Goal: Task Accomplishment & Management: Manage account settings

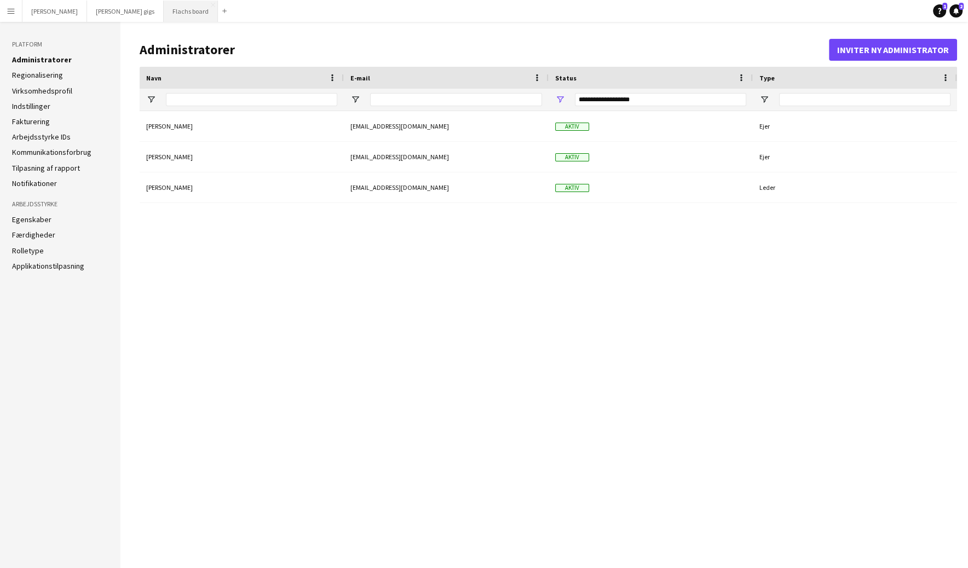
click at [164, 9] on button "Flachs board Luk" at bounding box center [191, 11] width 54 height 21
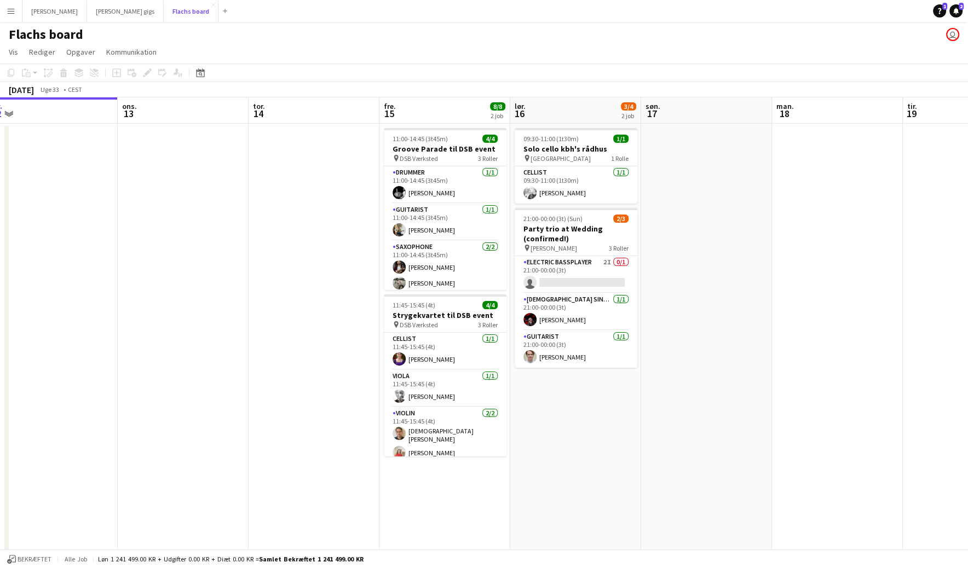
scroll to position [0, 435]
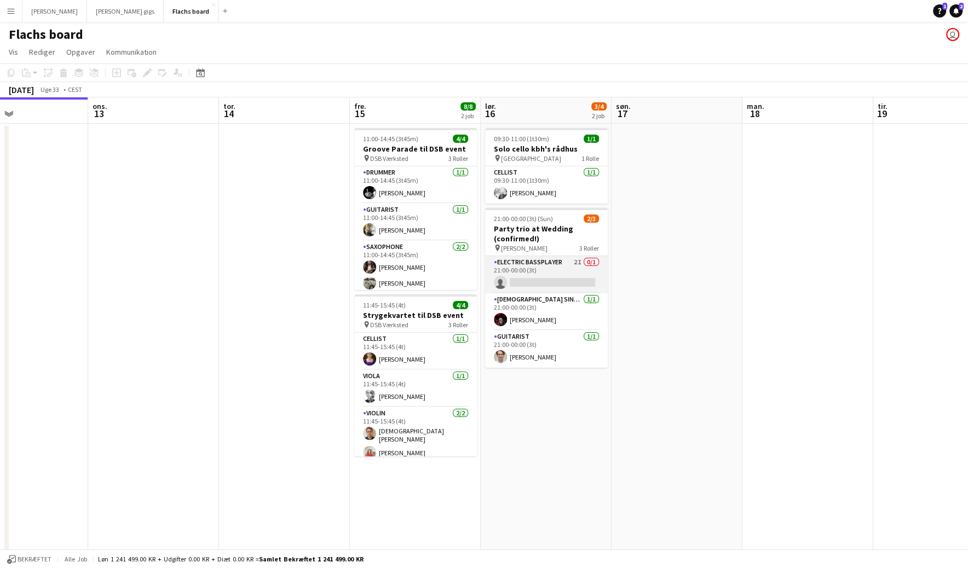
click at [571, 290] on app-card-role "Electric Bassplayer 2I 0/1 21:00-00:00 (3t) single-neutral-actions" at bounding box center [546, 274] width 123 height 37
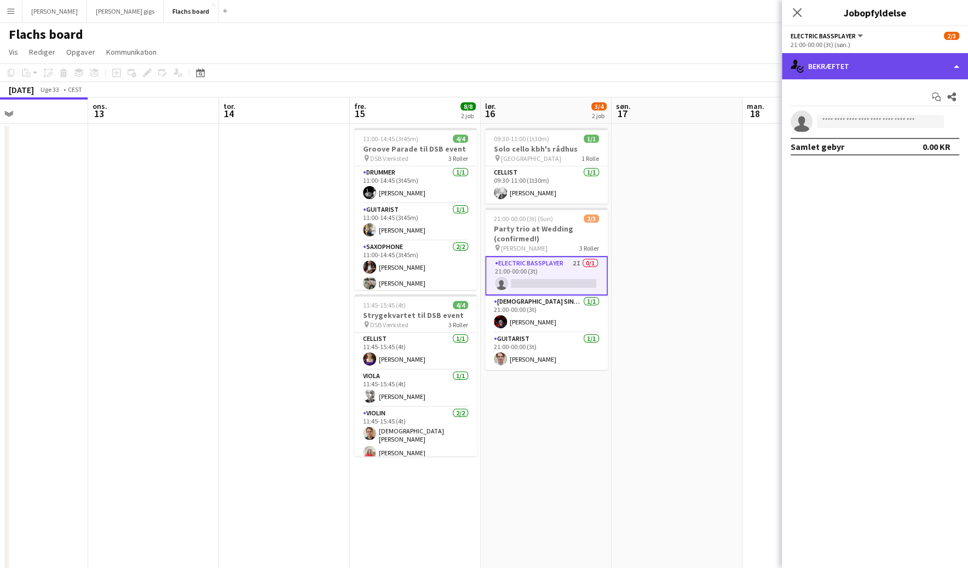
click at [893, 61] on div "single-neutral-actions-check-2 Bekræftet" at bounding box center [875, 66] width 186 height 26
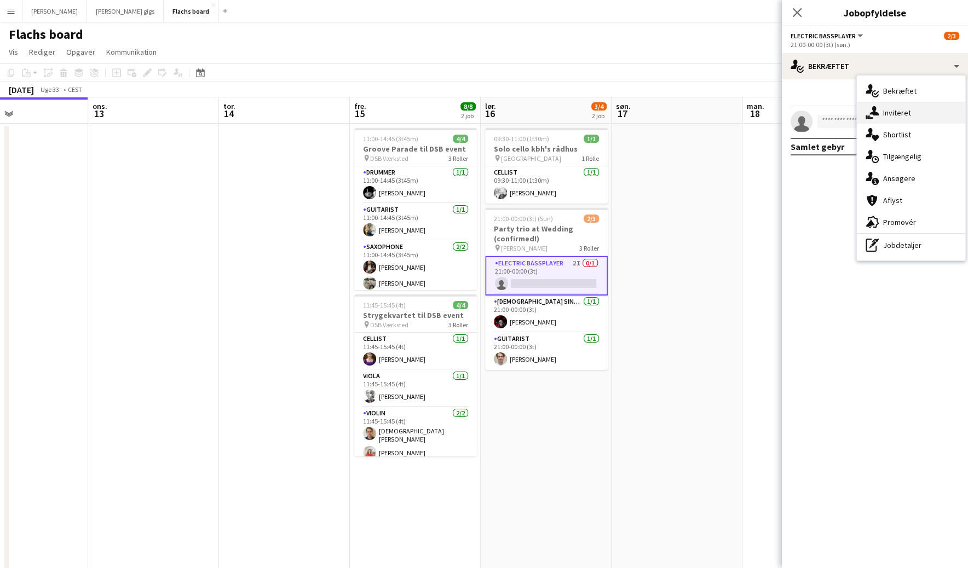
click at [898, 108] on div "single-neutral-actions-share-1 Inviteret" at bounding box center [911, 113] width 108 height 22
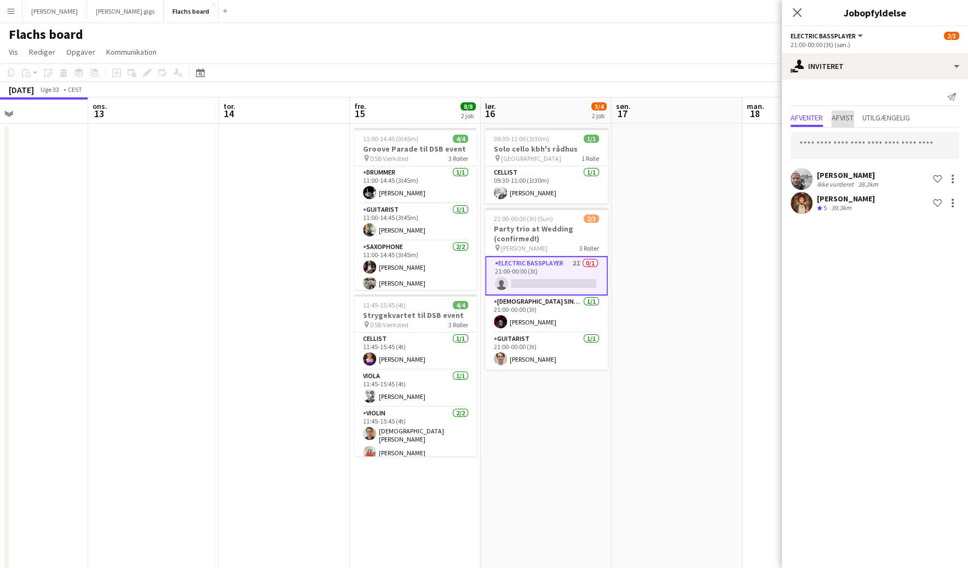
click at [845, 123] on span "Afvist" at bounding box center [843, 119] width 22 height 16
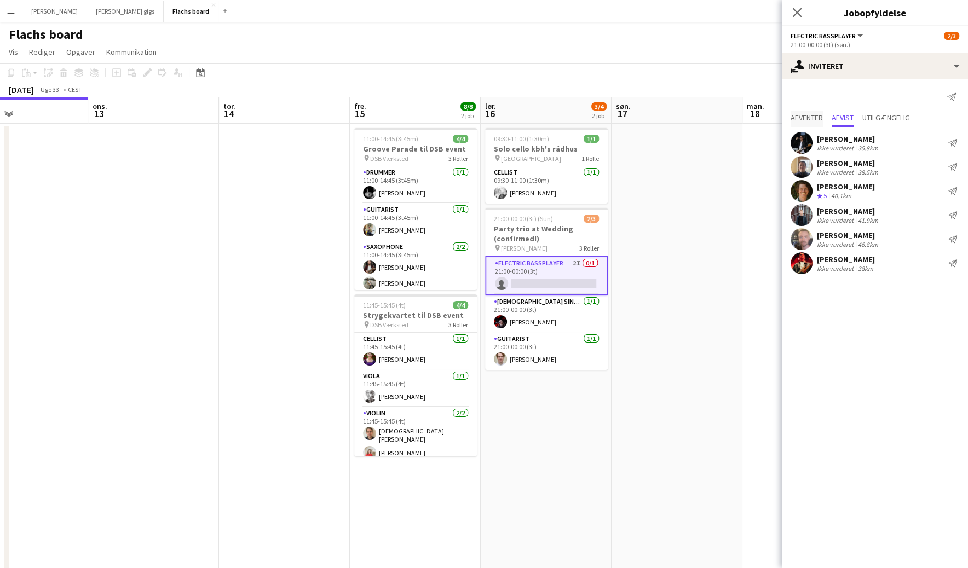
click at [817, 119] on span "Afventer" at bounding box center [807, 118] width 32 height 8
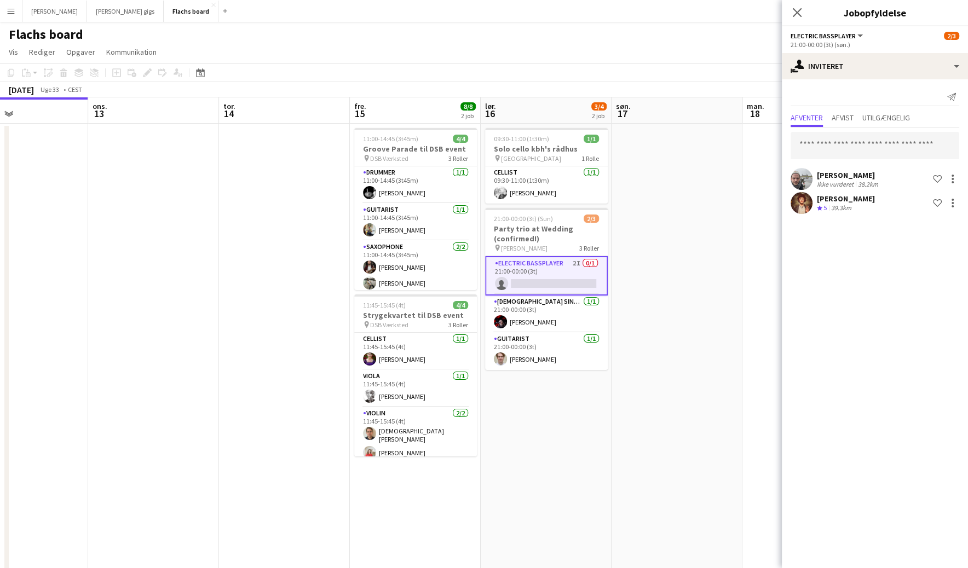
click at [820, 81] on div "Send notifikation Afventer Afvist Utilgængelig [PERSON_NAME] vurderet 38.2km Sh…" at bounding box center [875, 152] width 186 height 146
click at [820, 73] on div "single-neutral-actions-share-1 Inviteret" at bounding box center [875, 66] width 186 height 26
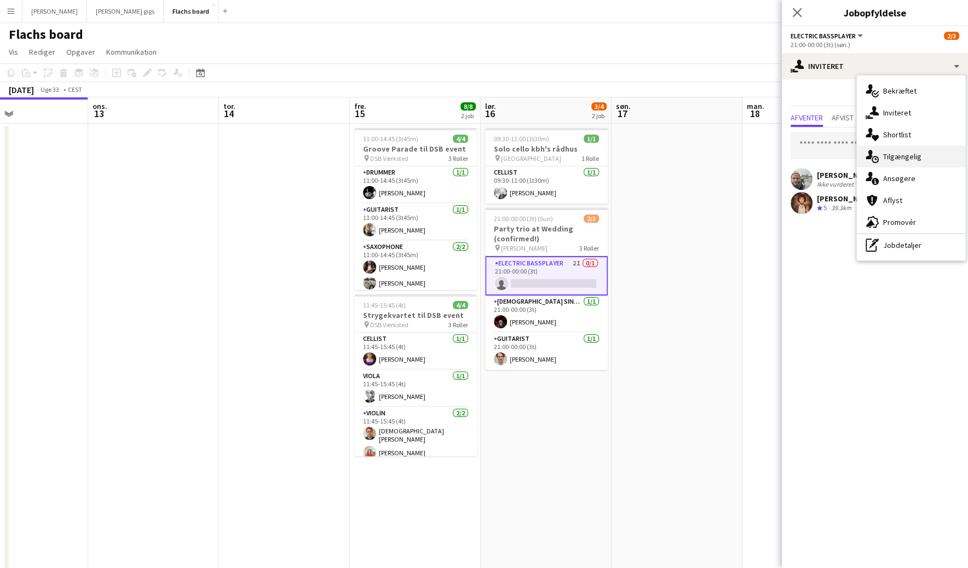
click at [885, 152] on div "single-neutral-actions-upload Tilgængelig" at bounding box center [911, 157] width 108 height 22
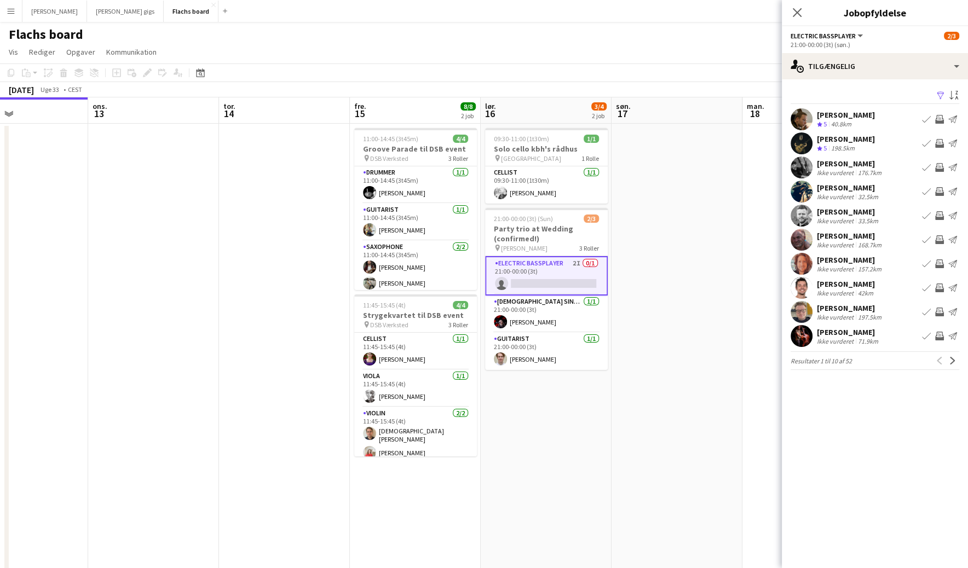
click at [940, 215] on app-icon "Inviter team" at bounding box center [939, 215] width 9 height 9
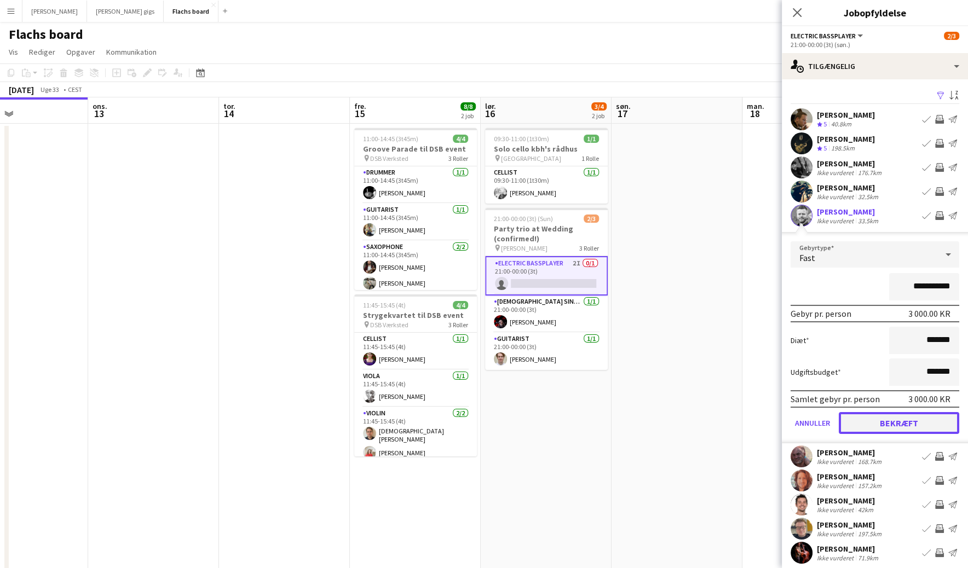
click at [926, 420] on button "Bekræft" at bounding box center [899, 423] width 120 height 22
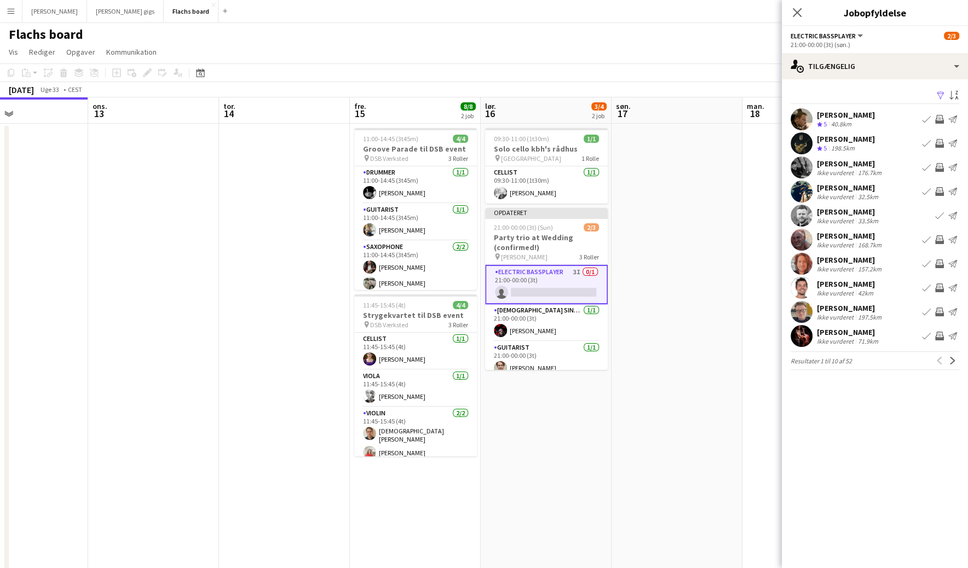
scroll to position [19, 0]
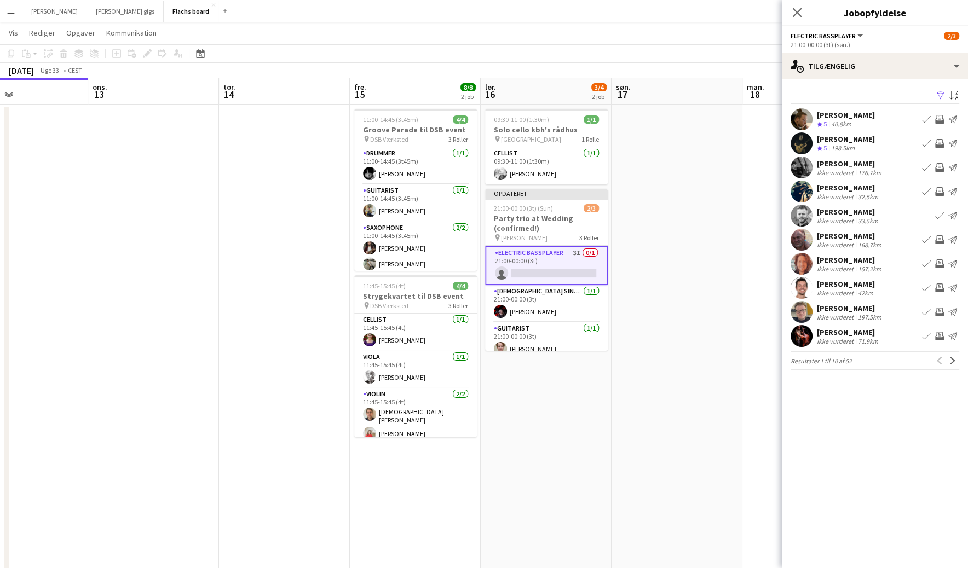
click at [940, 338] on app-icon "Inviter team" at bounding box center [939, 336] width 9 height 9
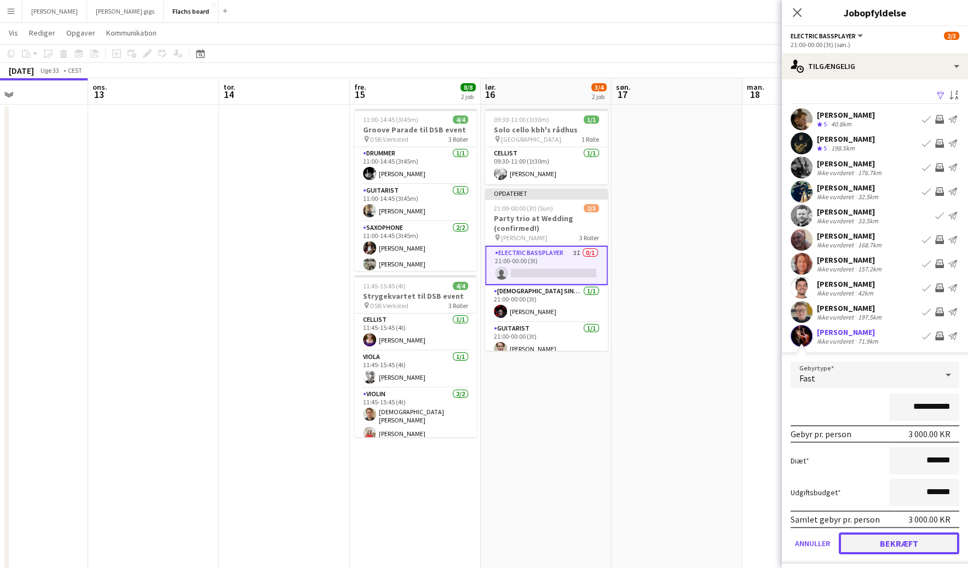
click at [896, 540] on button "Bekræft" at bounding box center [899, 544] width 120 height 22
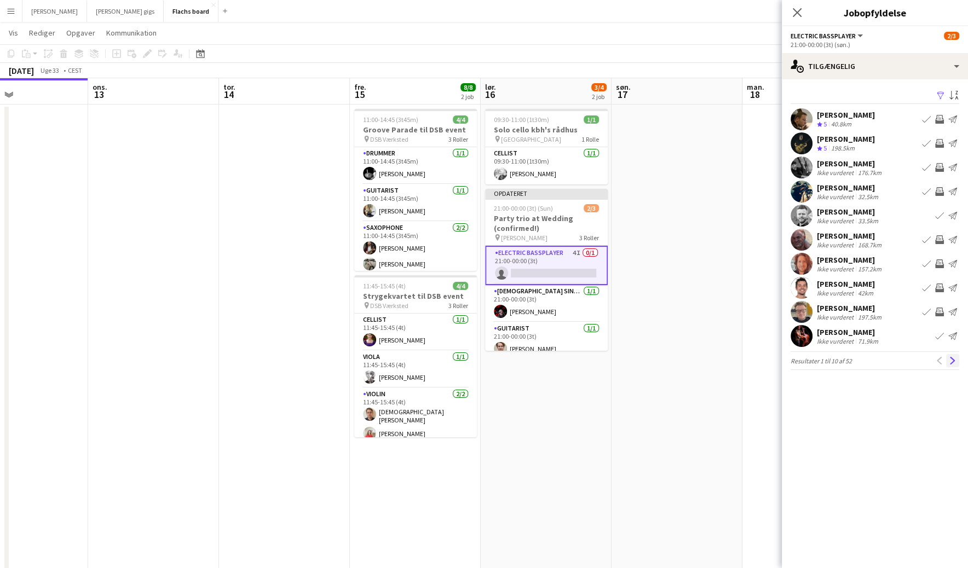
click at [954, 357] on app-icon "Næste" at bounding box center [953, 361] width 8 height 8
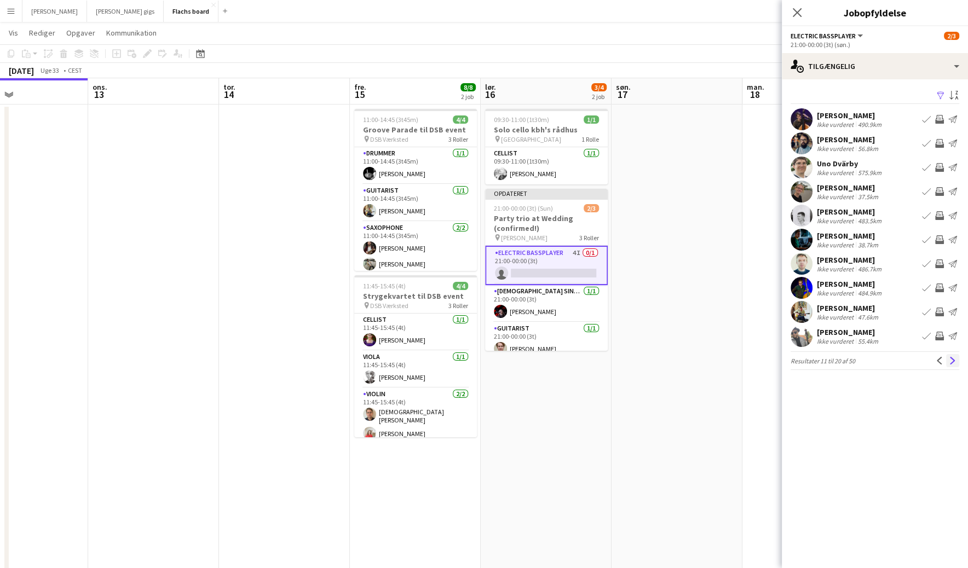
click at [955, 361] on app-icon "Næste" at bounding box center [953, 361] width 8 height 8
click at [871, 147] on div "175.6km" at bounding box center [870, 149] width 28 height 8
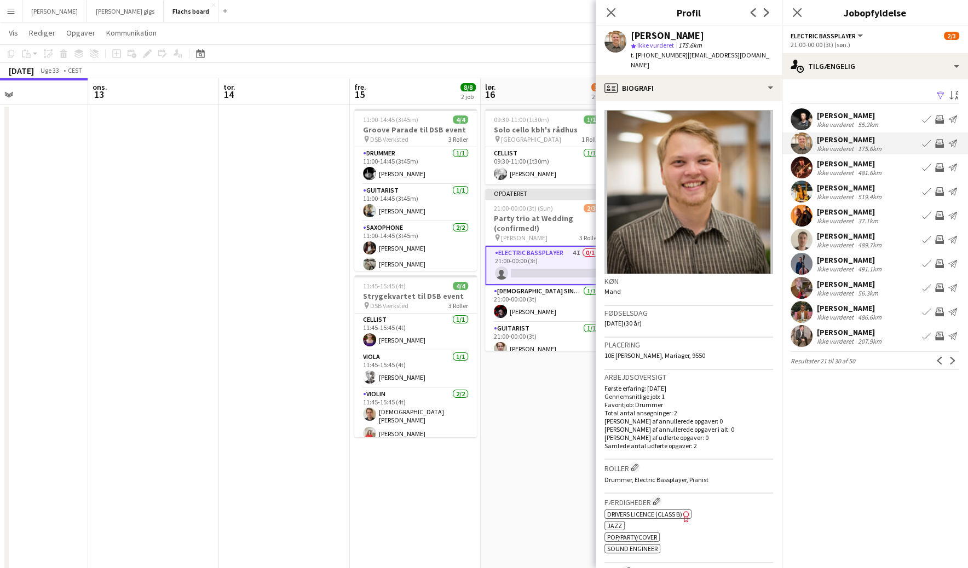
click at [876, 166] on div "[PERSON_NAME]" at bounding box center [850, 164] width 67 height 10
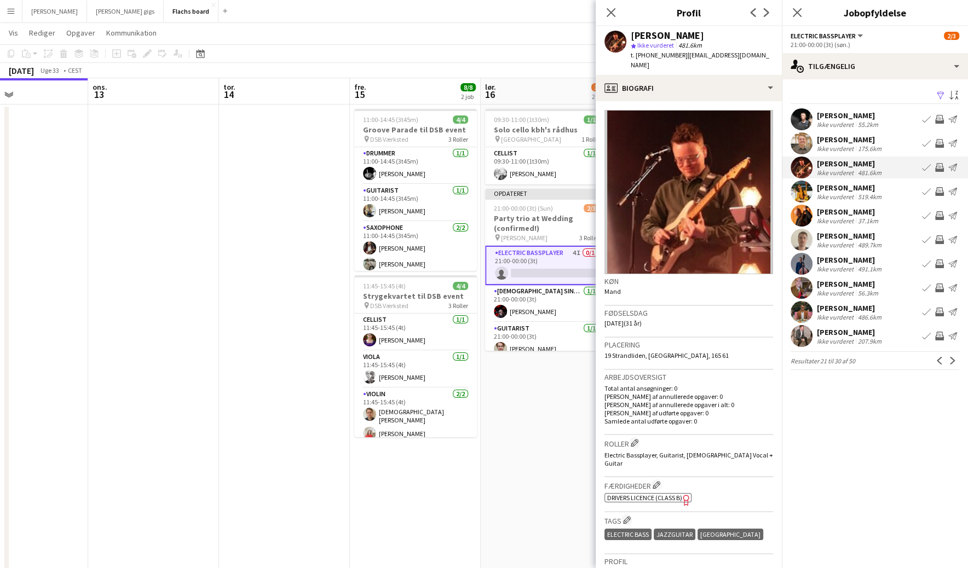
click at [881, 281] on div "[PERSON_NAME] Ikke vurderet 56.3km Book team Inviter team Send notifikation" at bounding box center [875, 288] width 186 height 22
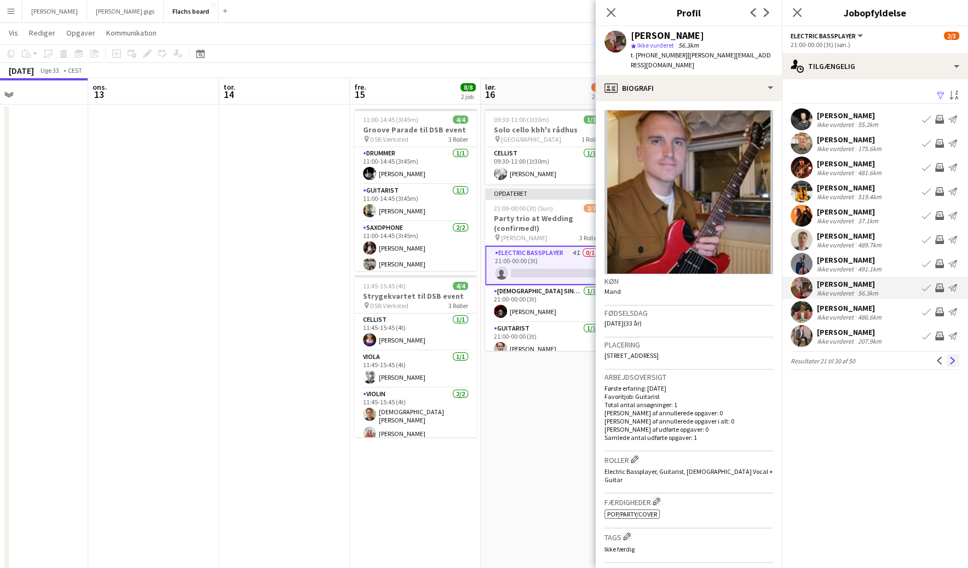
click at [951, 355] on button "Næste" at bounding box center [952, 360] width 13 height 13
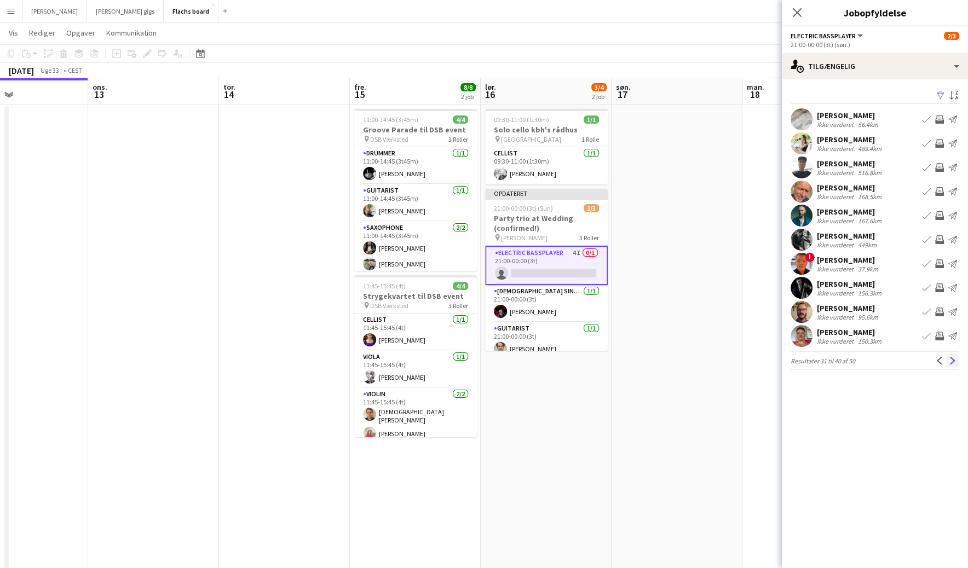
click at [951, 358] on app-icon "Næste" at bounding box center [953, 361] width 8 height 8
click at [879, 277] on div "[PERSON_NAME] Ikke vurderet 69.8km Book team Inviter team Send notifikation" at bounding box center [875, 288] width 186 height 22
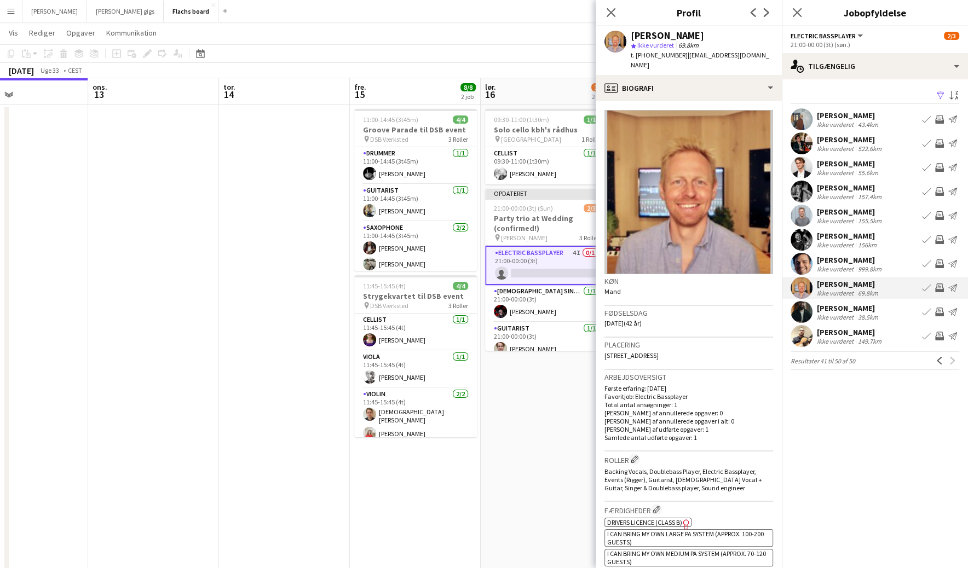
click at [939, 291] on app-icon "Inviter team" at bounding box center [939, 288] width 9 height 9
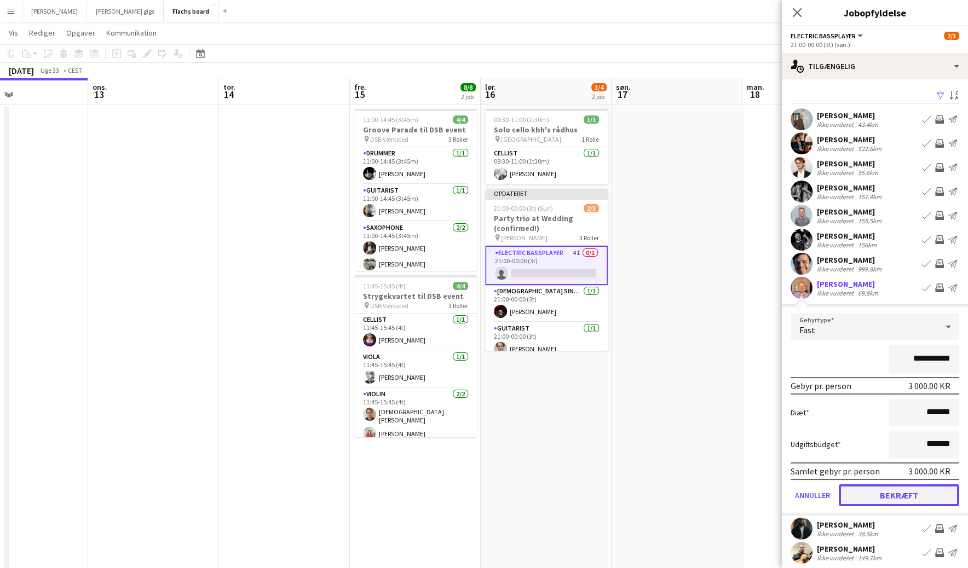
click at [921, 487] on button "Bekræft" at bounding box center [899, 496] width 120 height 22
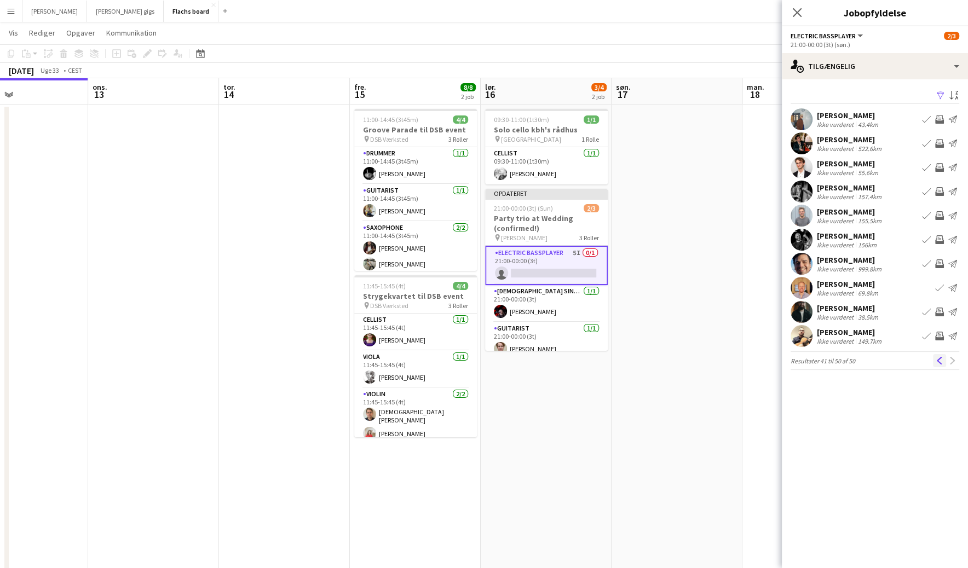
click at [941, 363] on app-icon "Tidligere" at bounding box center [940, 361] width 8 height 8
click at [940, 363] on app-icon "Tidligere" at bounding box center [940, 361] width 8 height 8
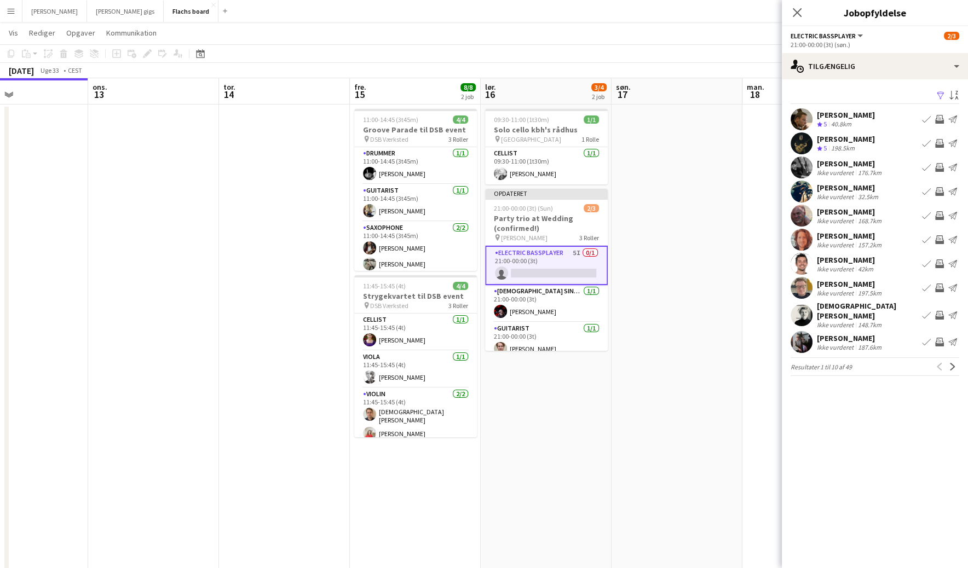
click at [940, 363] on div "Tidligere [GEOGRAPHIC_DATA]" at bounding box center [946, 366] width 26 height 13
click at [801, 5] on app-icon "Luk pop-in" at bounding box center [798, 13] width 16 height 16
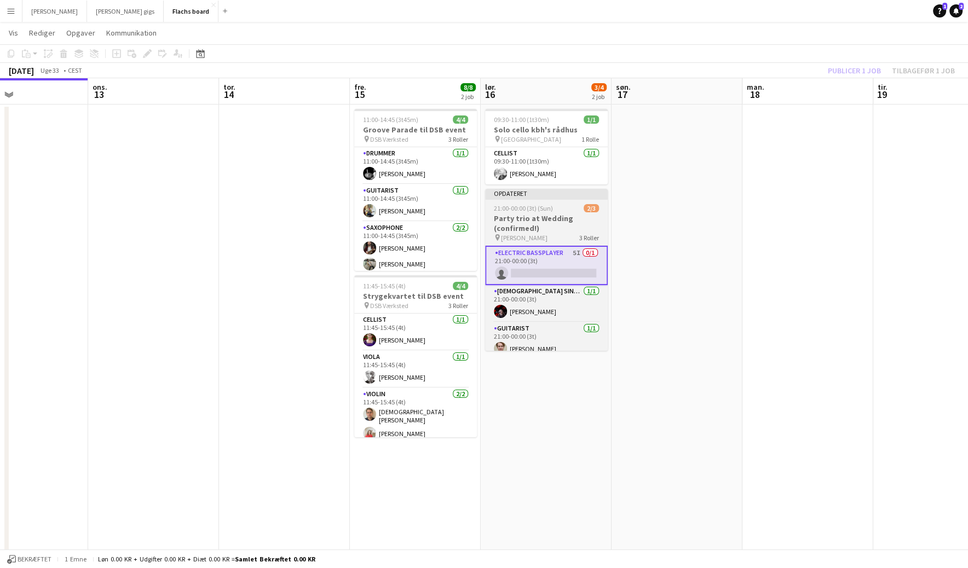
scroll to position [0, 436]
click at [584, 197] on app-job-card "Opdateret 21:00-00:00 (3t) (Sun) 2/3 Party trio at Wedding (confirmed!) pin Mar…" at bounding box center [546, 270] width 123 height 162
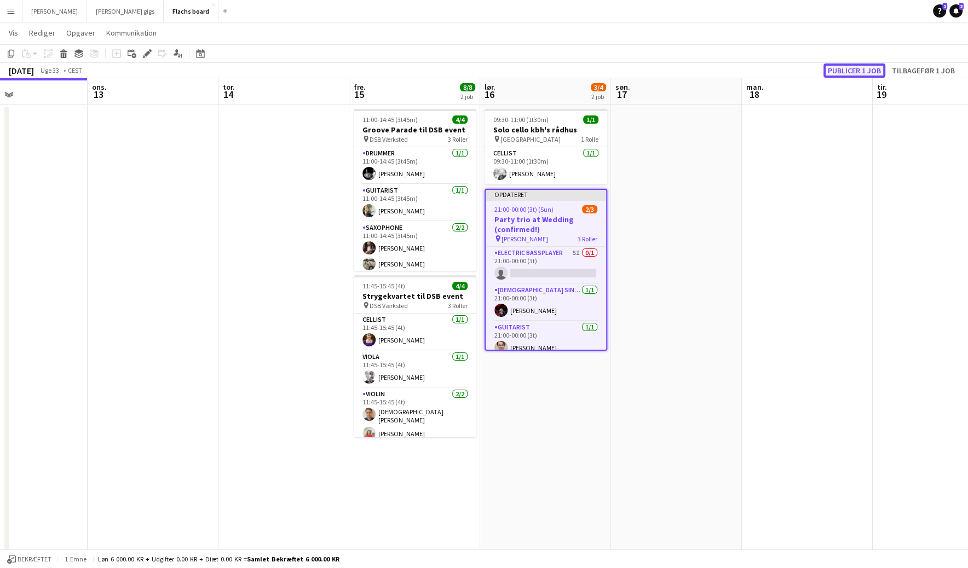
click at [864, 71] on button "Publicer 1 job" at bounding box center [855, 71] width 62 height 14
